Goal: Task Accomplishment & Management: Complete application form

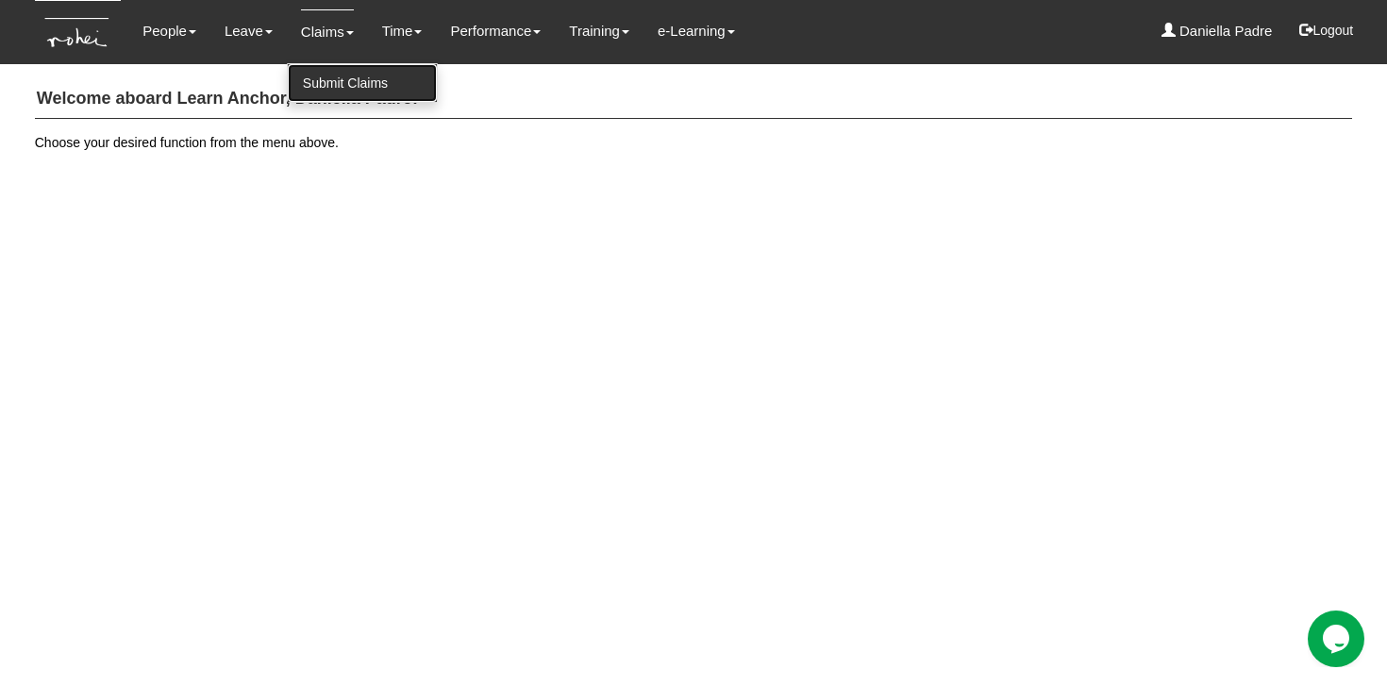
click at [332, 74] on link "Submit Claims" at bounding box center [362, 83] width 149 height 38
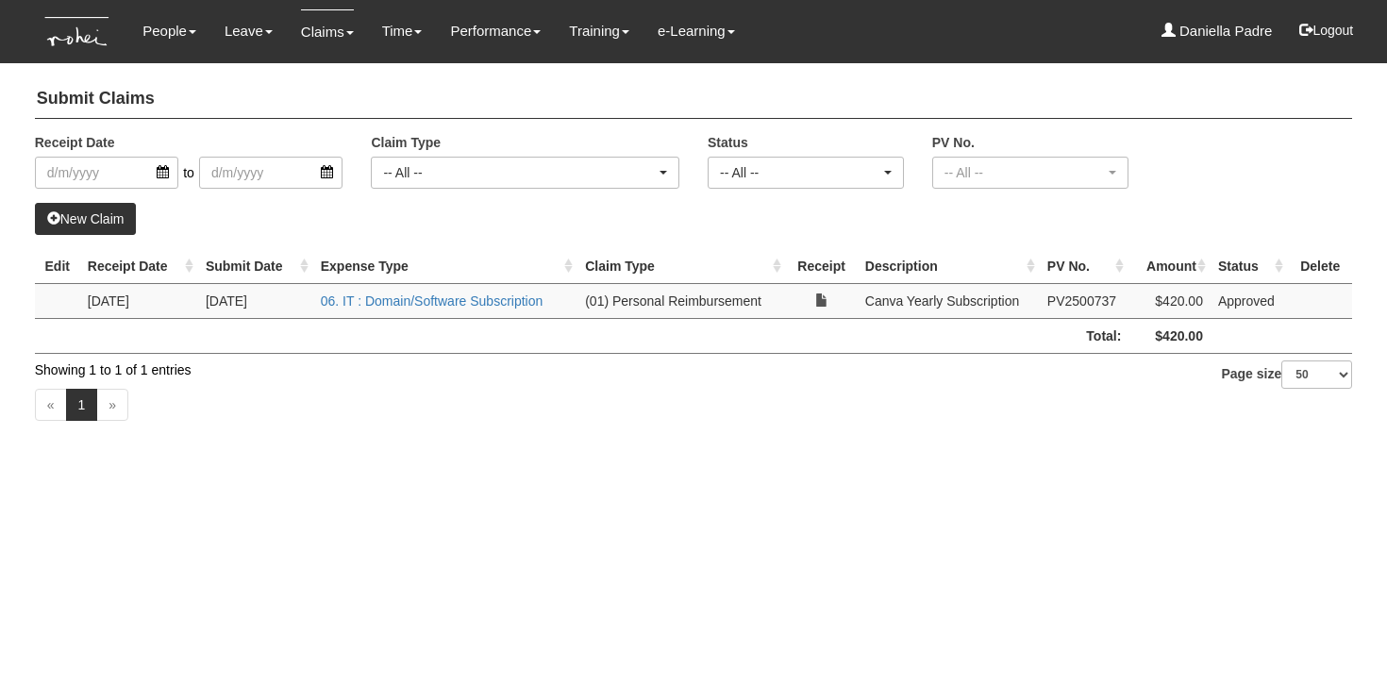
select select "50"
click at [682, 306] on td "(01) Personal Reimbursement" at bounding box center [681, 300] width 208 height 35
click at [706, 310] on td "(01) Personal Reimbursement" at bounding box center [681, 300] width 208 height 35
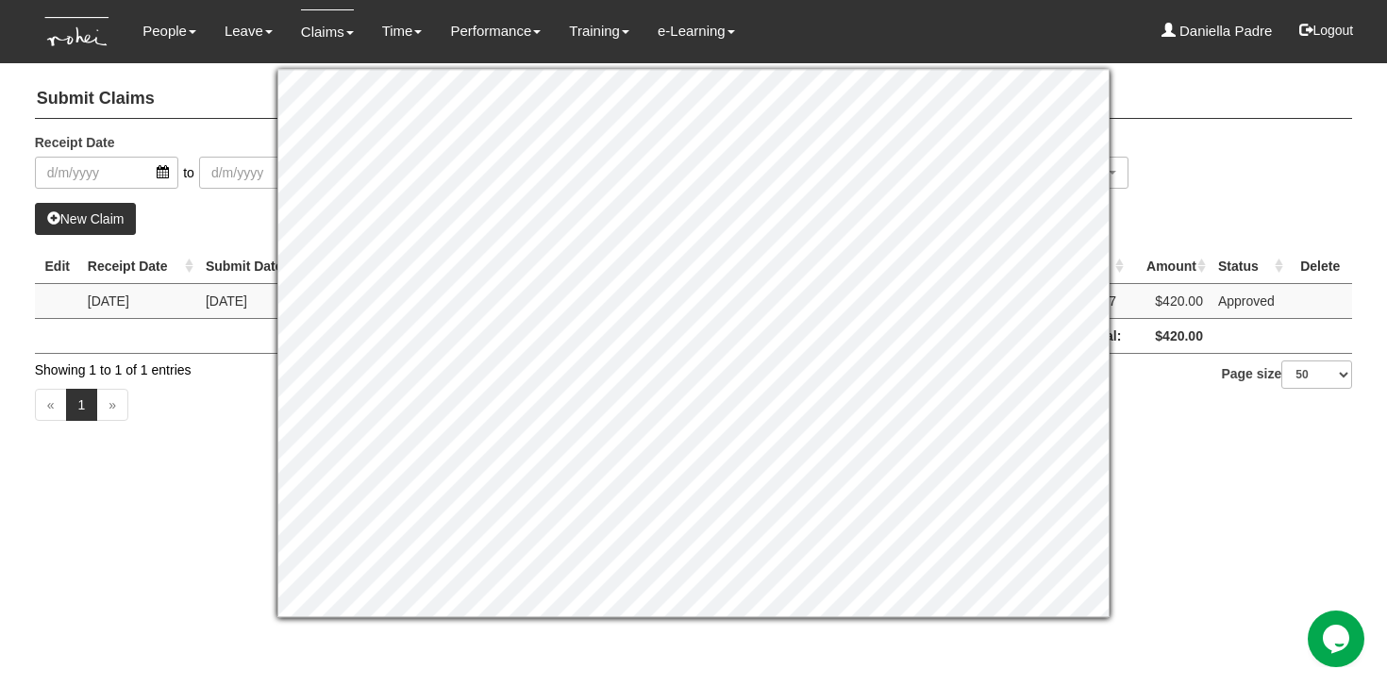
click at [1155, 142] on div "Receipt Date to Claim Type -- All -- (01) Personal Reimbursement (02) Advance D…" at bounding box center [694, 168] width 1346 height 70
